Goal: Download file/media

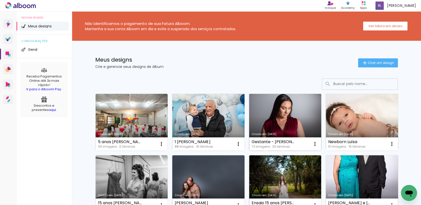
click at [306, 114] on link "Criado em [DATE]" at bounding box center [285, 122] width 72 height 57
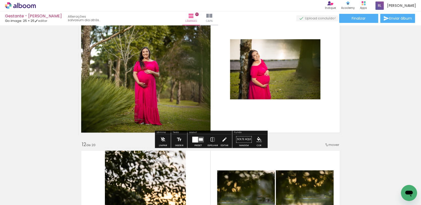
scroll to position [1467, 0]
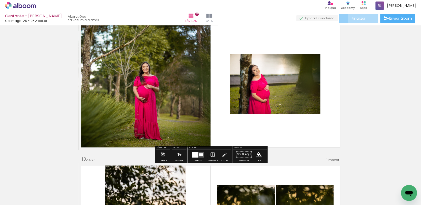
click at [361, 18] on span "Finalizar" at bounding box center [358, 19] width 14 height 4
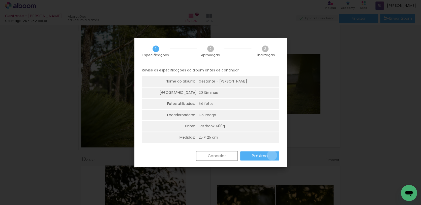
click at [0, 0] on paper-button "Próximo" at bounding box center [0, 0] width 0 height 0
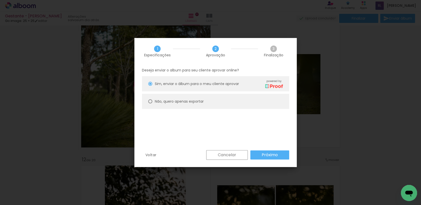
click at [0, 0] on paper-radio-button "Não, quero apenas exportar" at bounding box center [0, 0] width 0 height 0
type paper-radio-button "on"
click at [0, 0] on slot "Próximo" at bounding box center [0, 0] width 0 height 0
type input "Alta, 300 DPI"
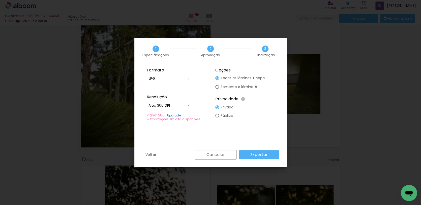
type paper-radio-button "on"
type input "11"
click at [0, 0] on slot "Exportar" at bounding box center [0, 0] width 0 height 0
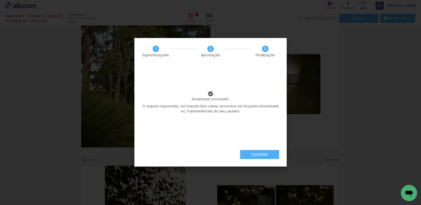
click at [0, 0] on slot "Concluir" at bounding box center [0, 0] width 0 height 0
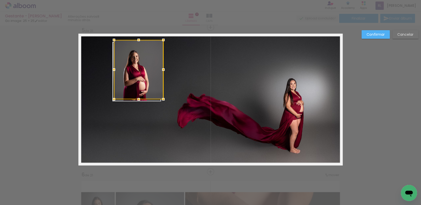
scroll to position [0, 1649]
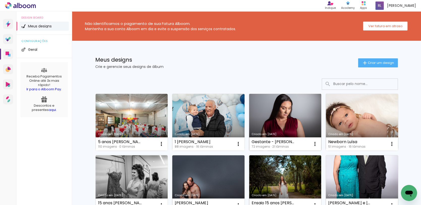
click at [269, 120] on link "Criado em [DATE]" at bounding box center [285, 122] width 72 height 57
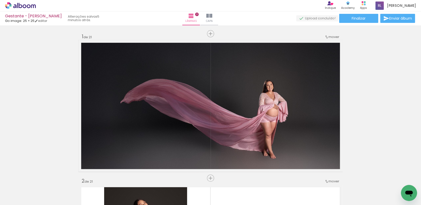
scroll to position [585, 0]
